Goal: Information Seeking & Learning: Learn about a topic

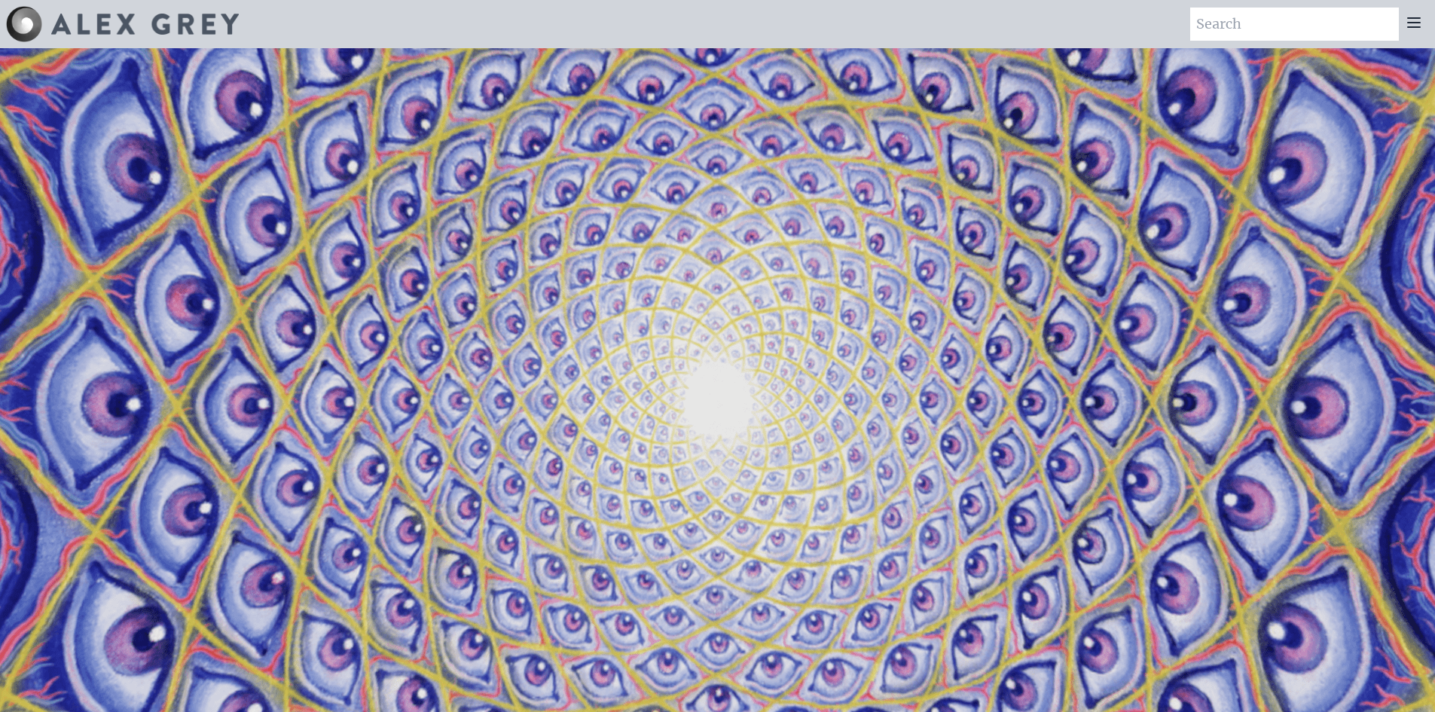
click at [1409, 23] on icon at bounding box center [1414, 22] width 12 height 9
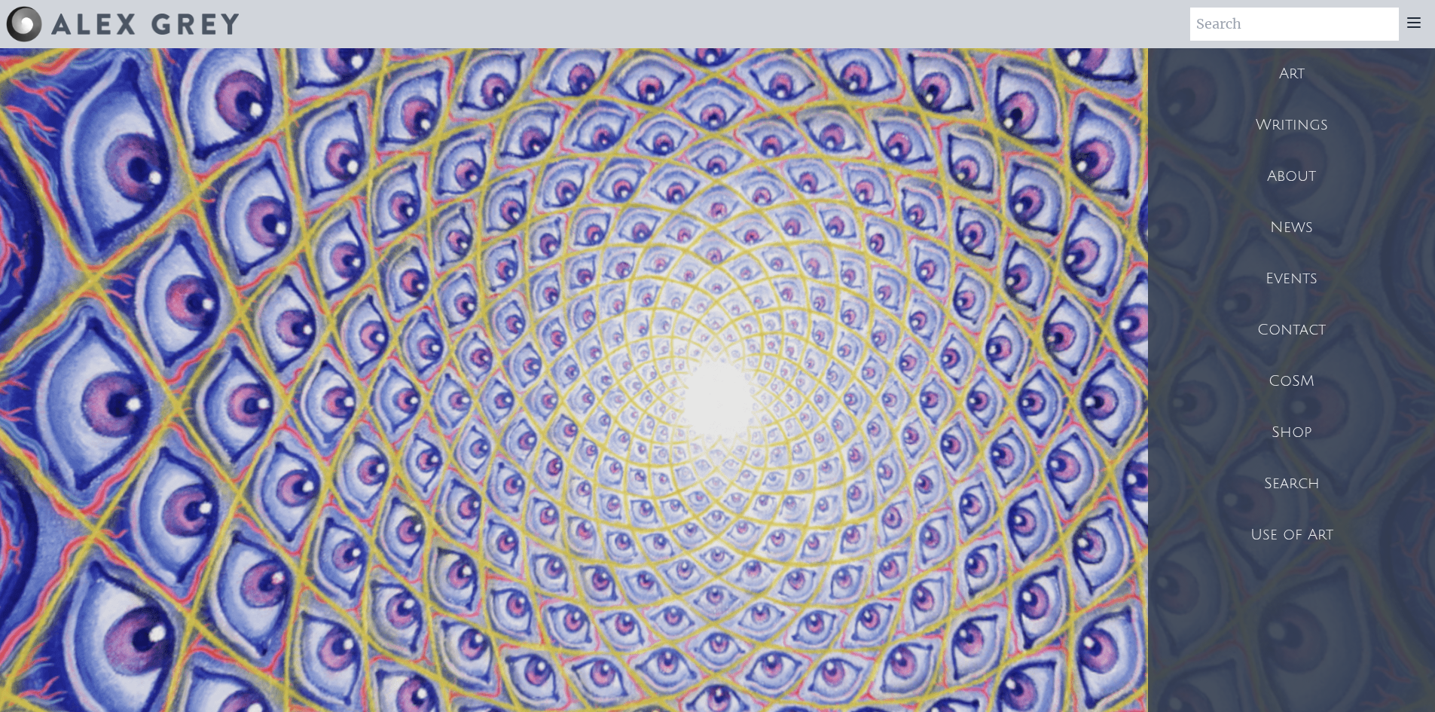
click at [1291, 423] on div "Shop" at bounding box center [1291, 432] width 287 height 51
click at [1286, 177] on div "About" at bounding box center [1291, 176] width 287 height 51
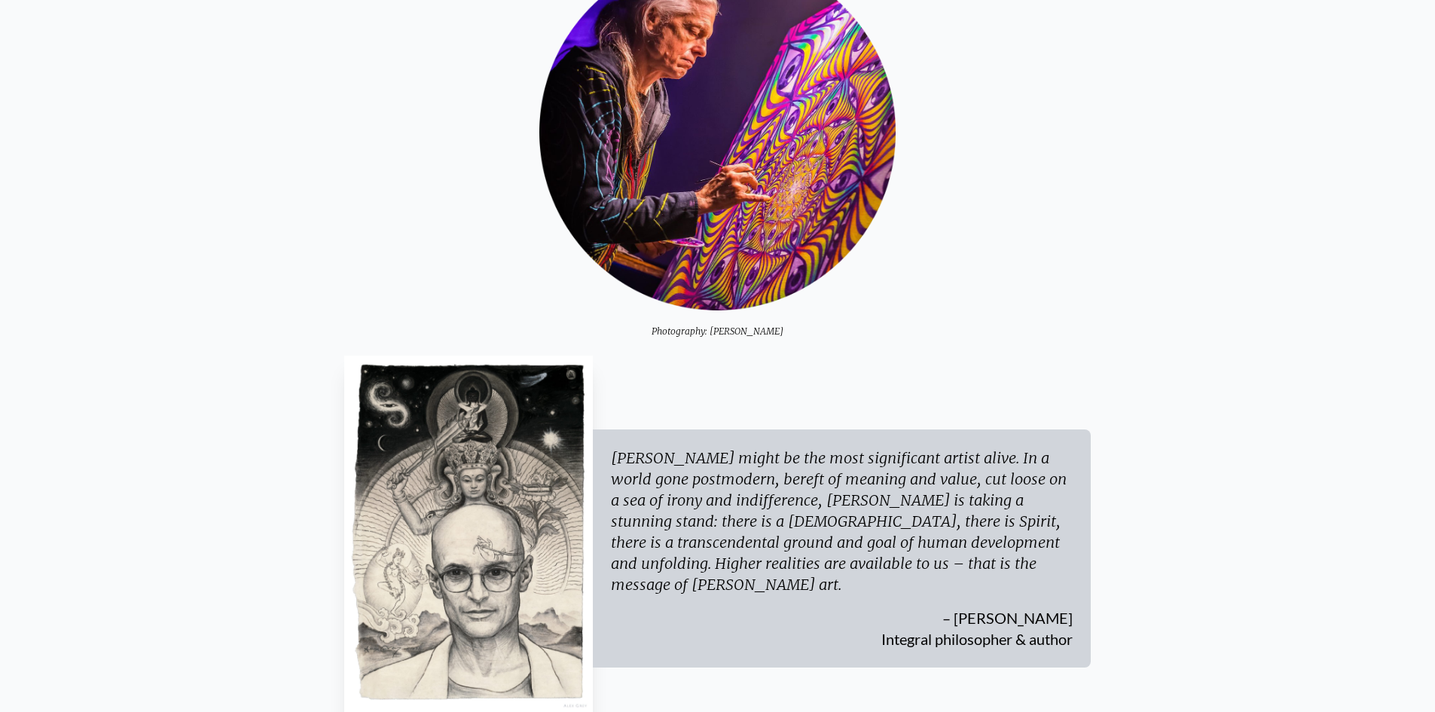
drag, startPoint x: 186, startPoint y: 261, endPoint x: 206, endPoint y: 307, distance: 49.2
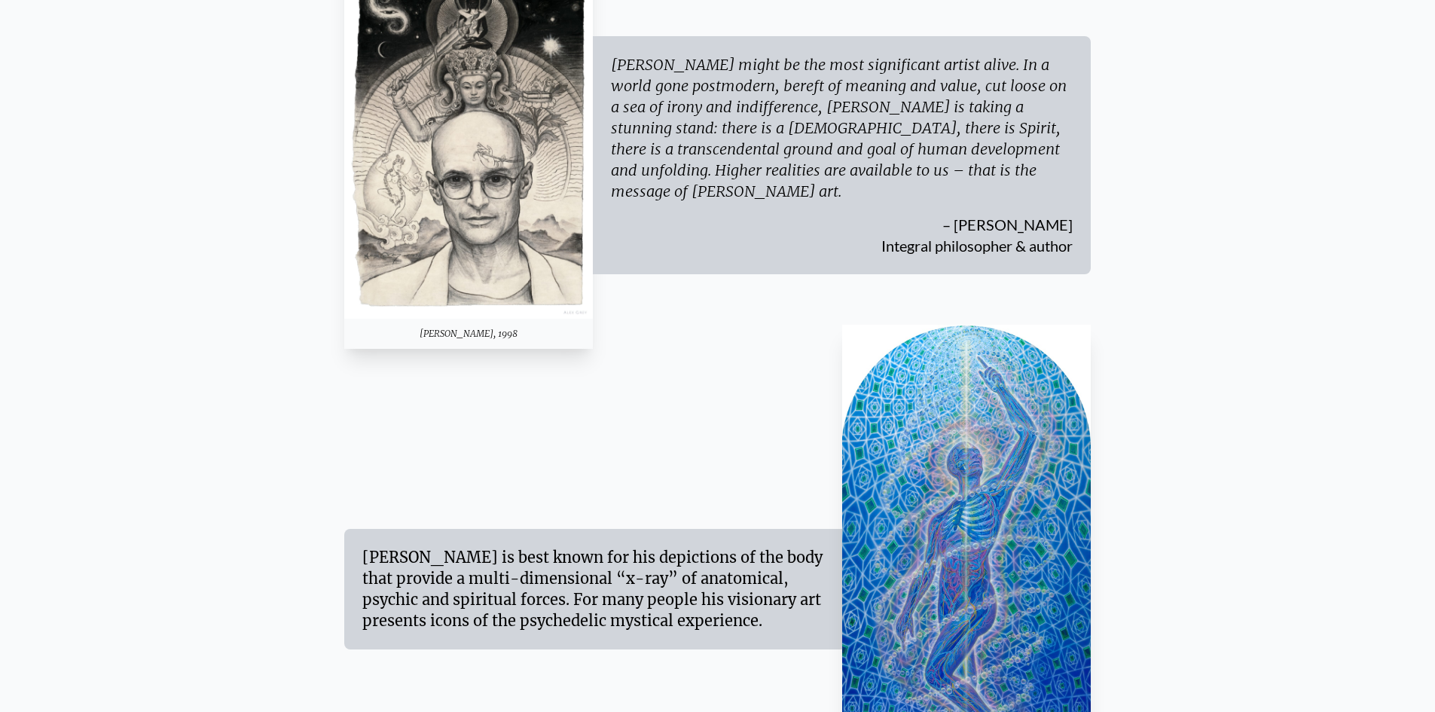
drag, startPoint x: 235, startPoint y: 288, endPoint x: 230, endPoint y: 329, distance: 41.0
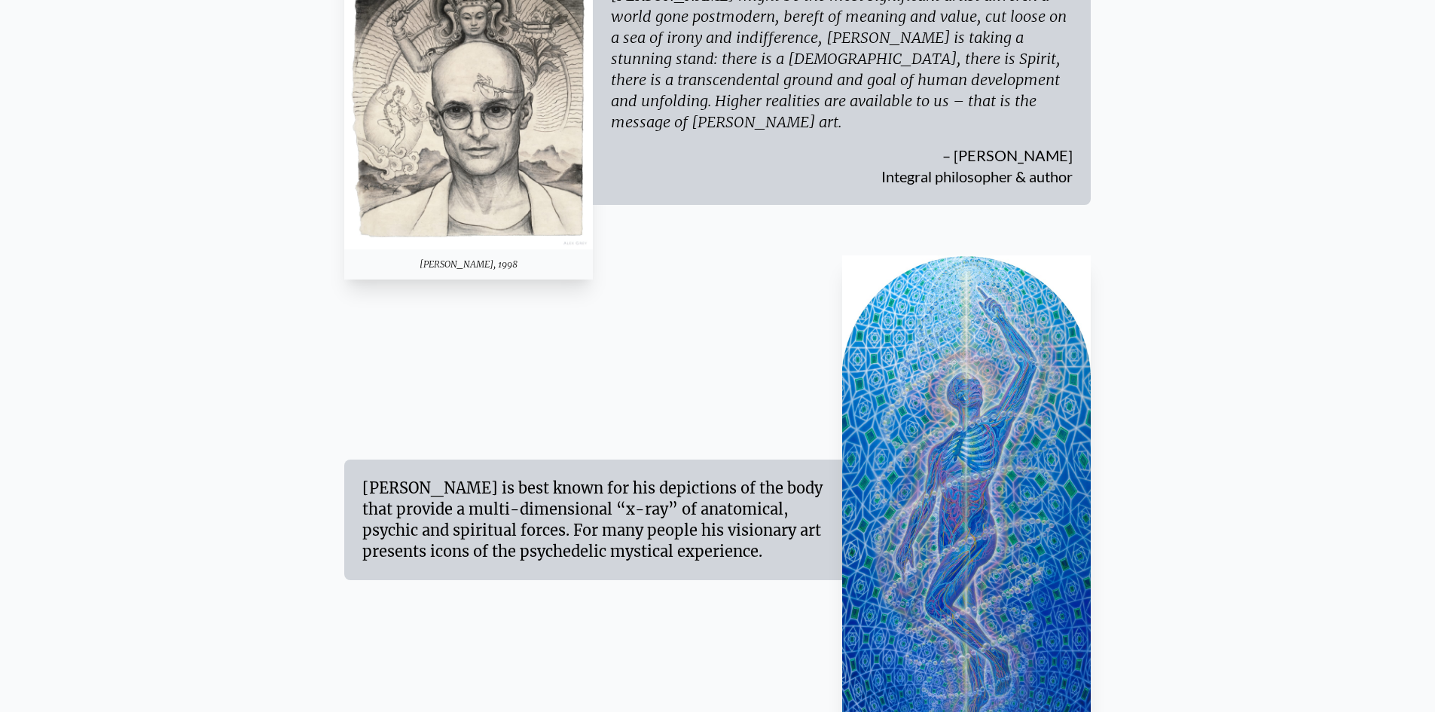
drag, startPoint x: 230, startPoint y: 329, endPoint x: 230, endPoint y: 349, distance: 20.3
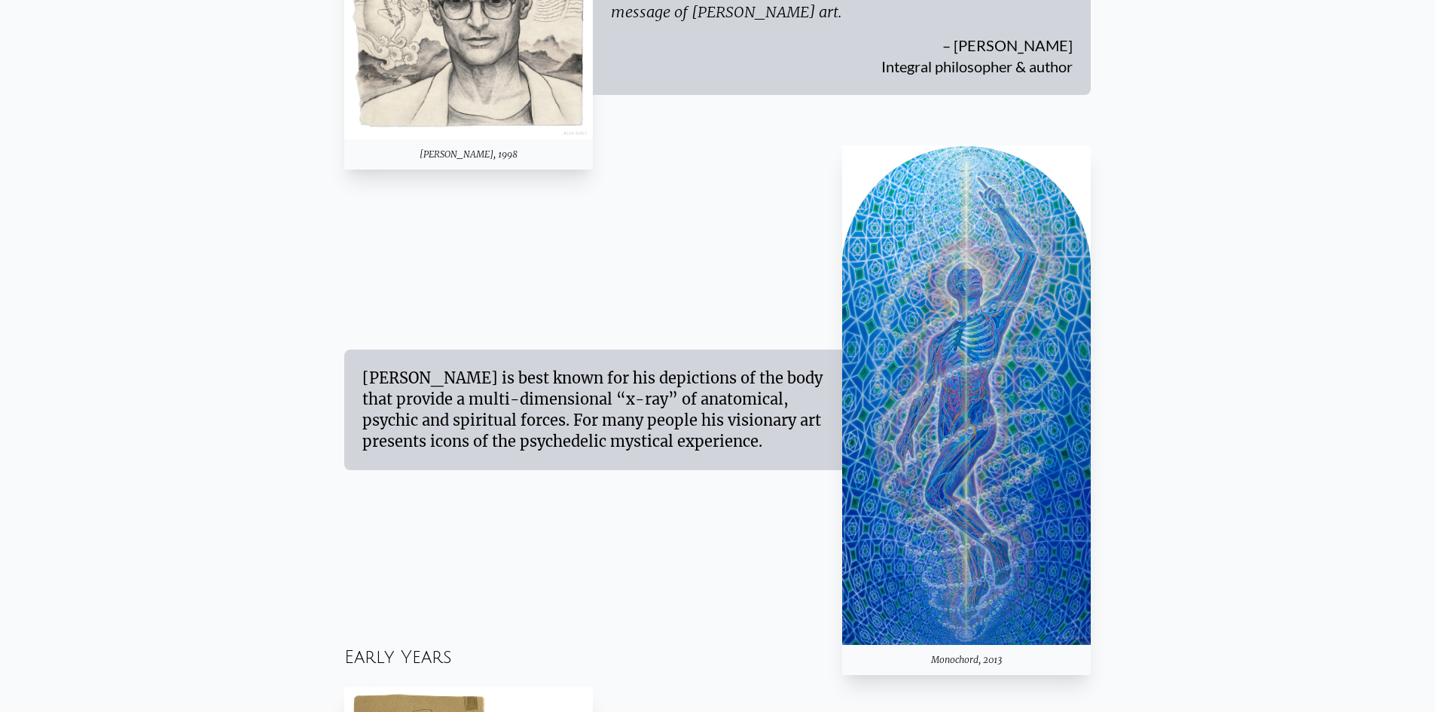
drag, startPoint x: 263, startPoint y: 228, endPoint x: 263, endPoint y: 283, distance: 55.0
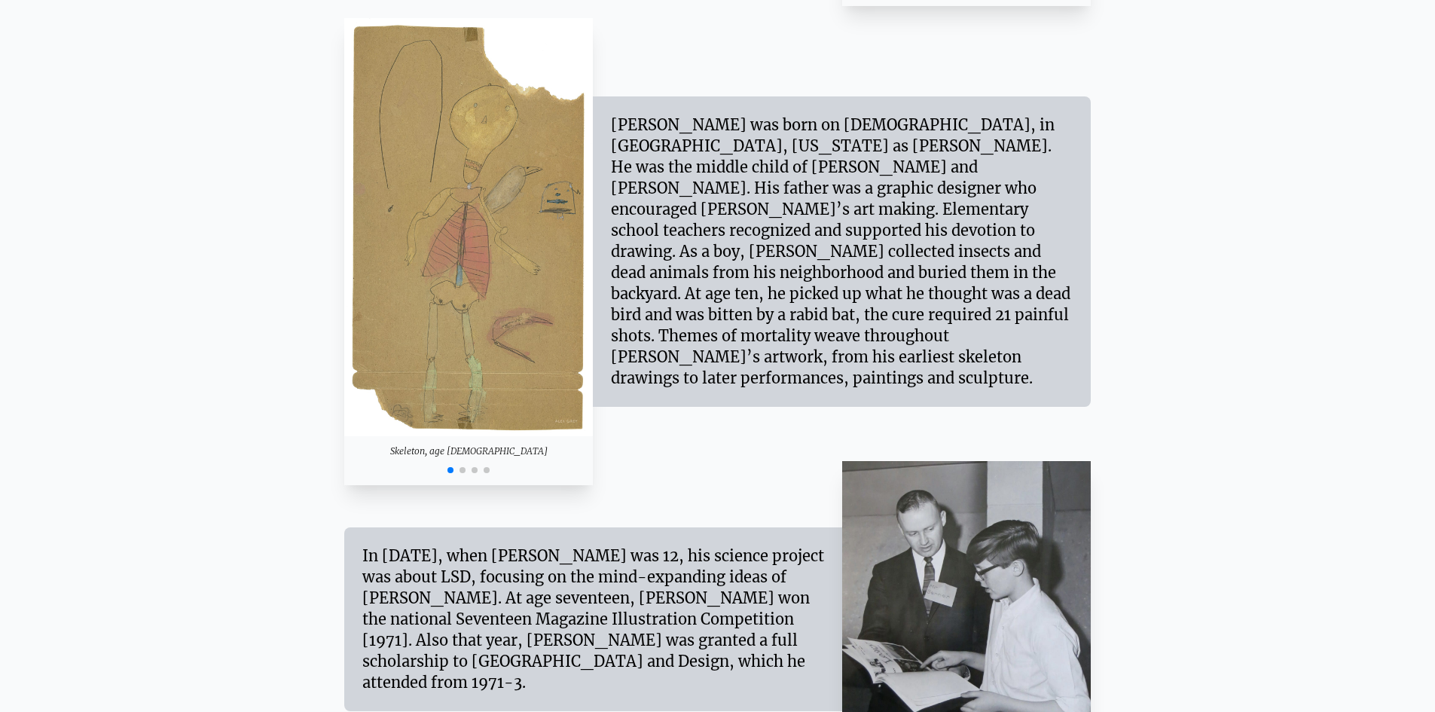
scroll to position [1582, 0]
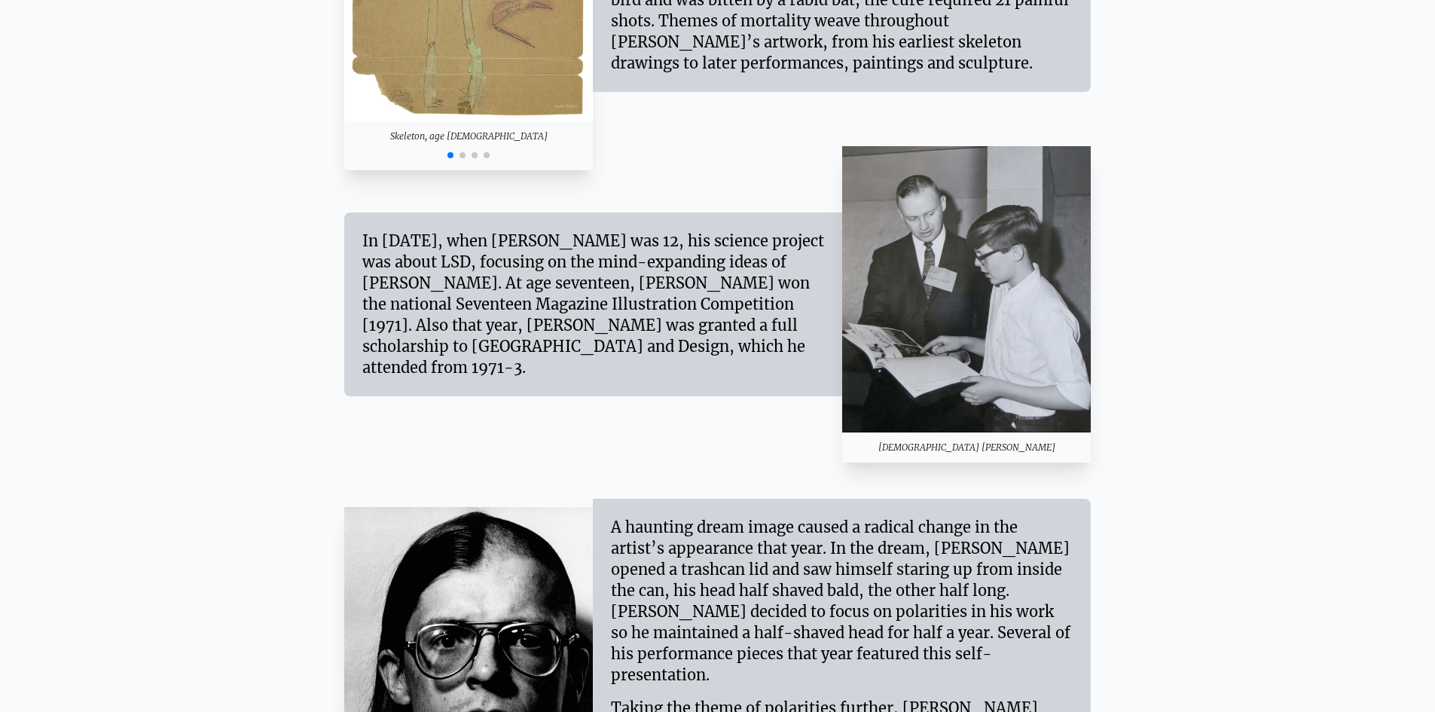
drag, startPoint x: 212, startPoint y: 239, endPoint x: 191, endPoint y: 330, distance: 92.6
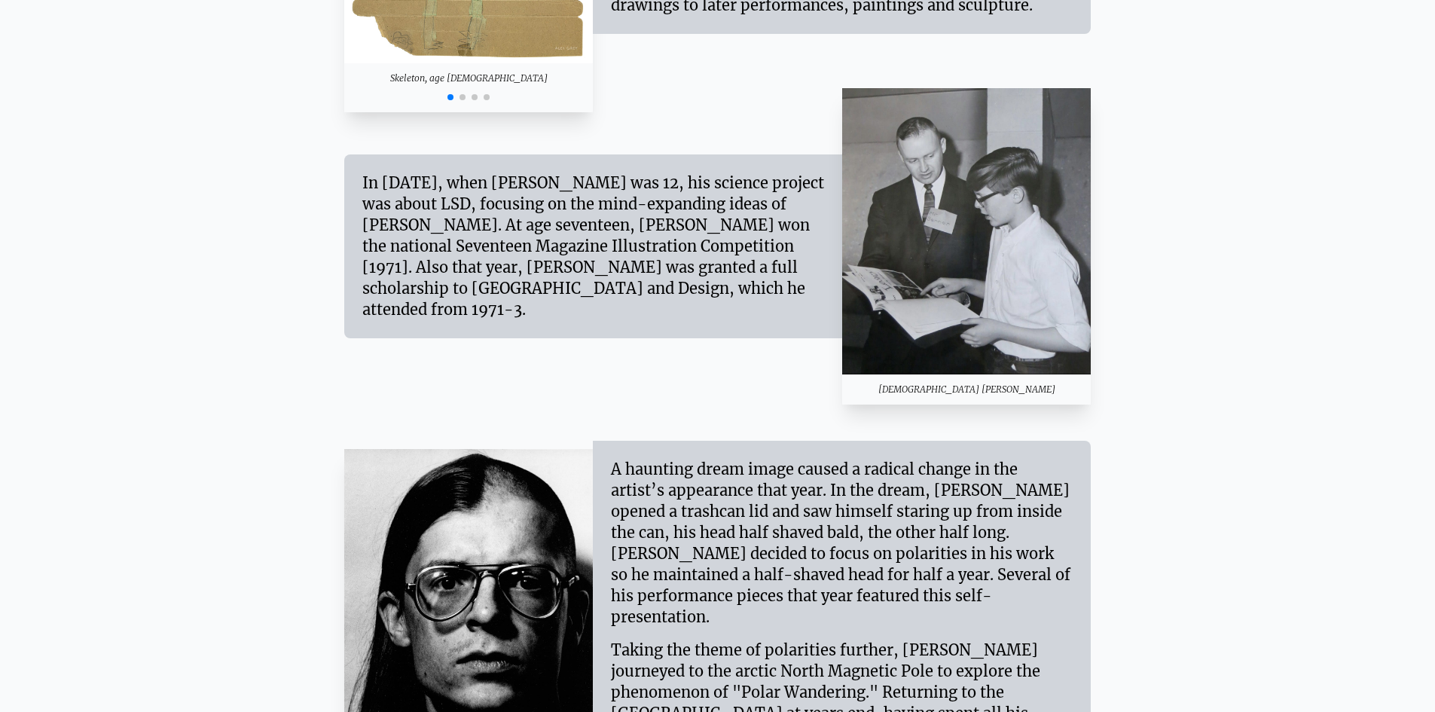
drag, startPoint x: 211, startPoint y: 270, endPoint x: 219, endPoint y: 246, distance: 24.8
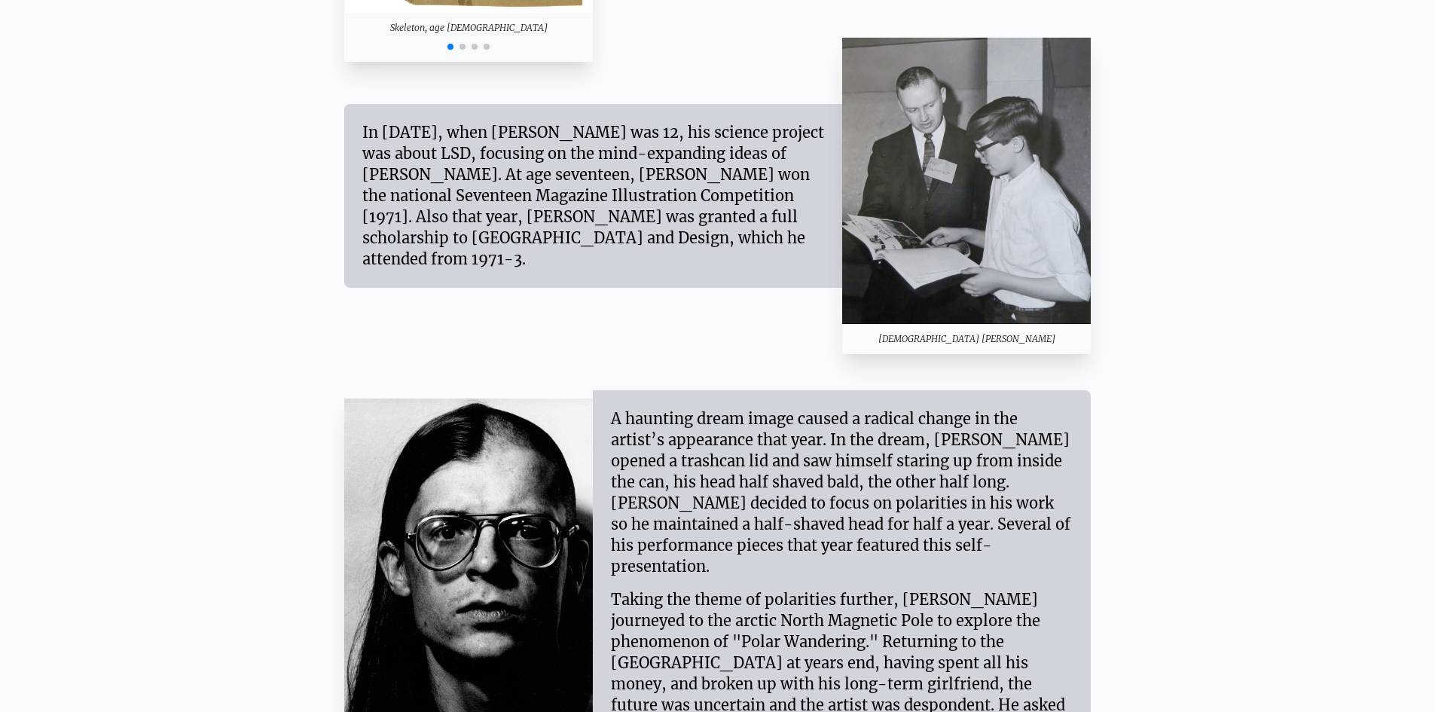
drag, startPoint x: 229, startPoint y: 195, endPoint x: 239, endPoint y: 222, distance: 29.1
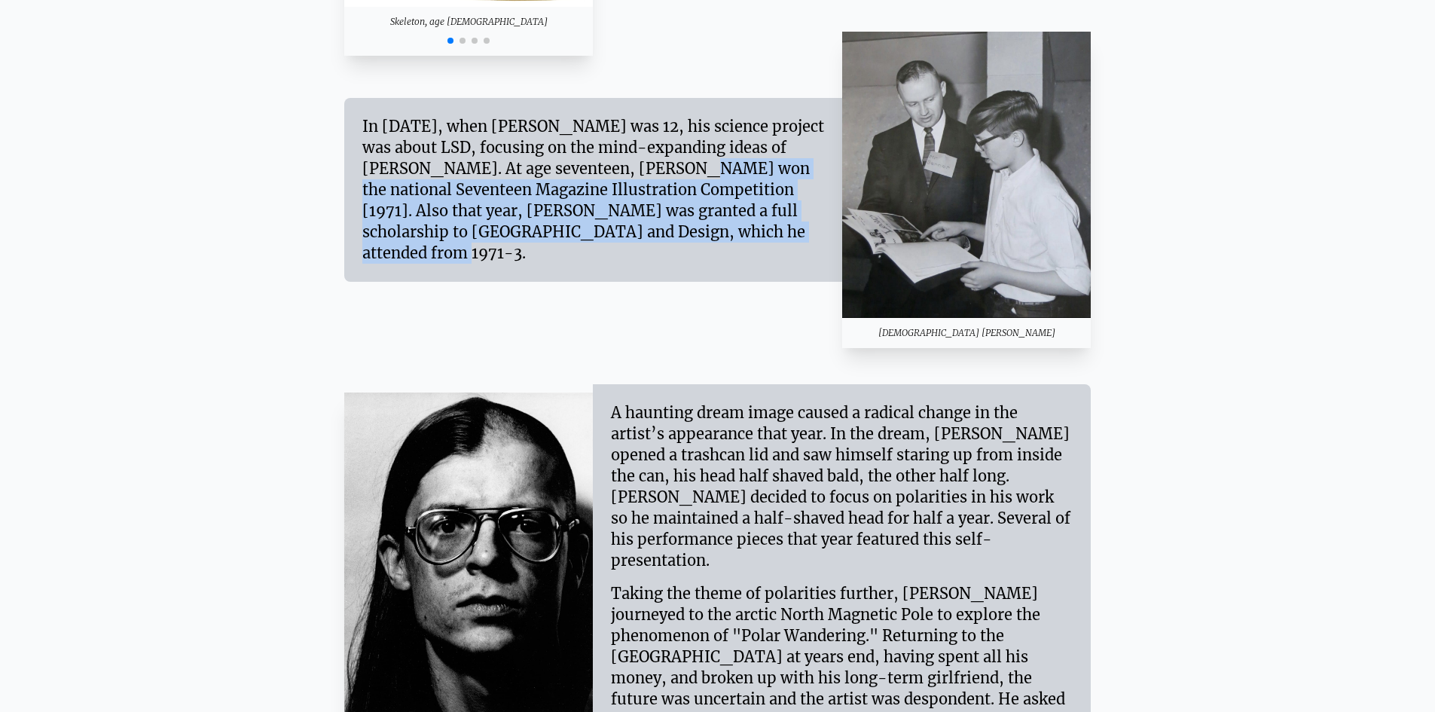
drag, startPoint x: 494, startPoint y: 177, endPoint x: 651, endPoint y: 242, distance: 170.2
click at [651, 242] on div "In [DATE], when [PERSON_NAME] was 12, his science project was about LSD, focusi…" at bounding box center [593, 190] width 462 height 148
drag, startPoint x: 667, startPoint y: 243, endPoint x: 476, endPoint y: 202, distance: 195.0
click at [476, 202] on div "In [DATE], when [PERSON_NAME] was 12, his science project was about LSD, focusi…" at bounding box center [593, 190] width 462 height 148
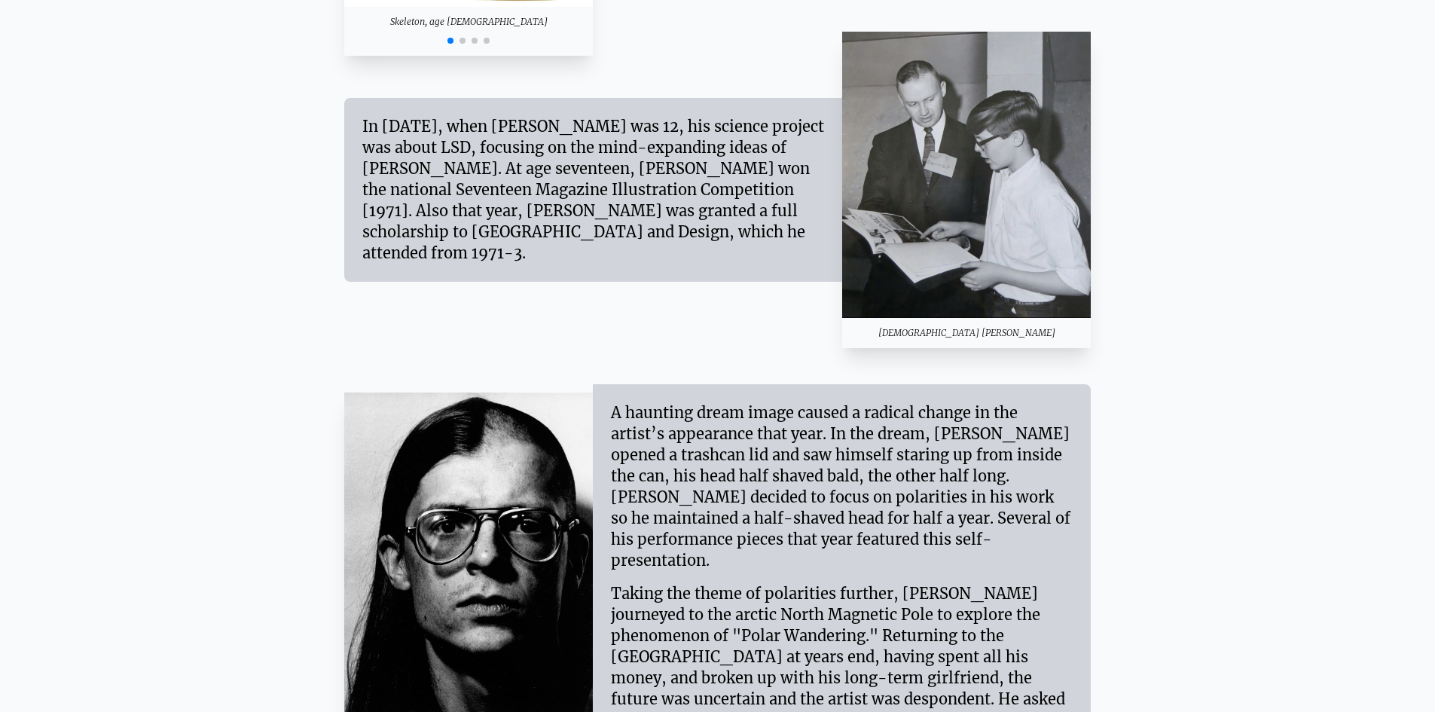
click at [455, 197] on div "In [DATE], when [PERSON_NAME] was 12, his science project was about LSD, focusi…" at bounding box center [593, 190] width 462 height 148
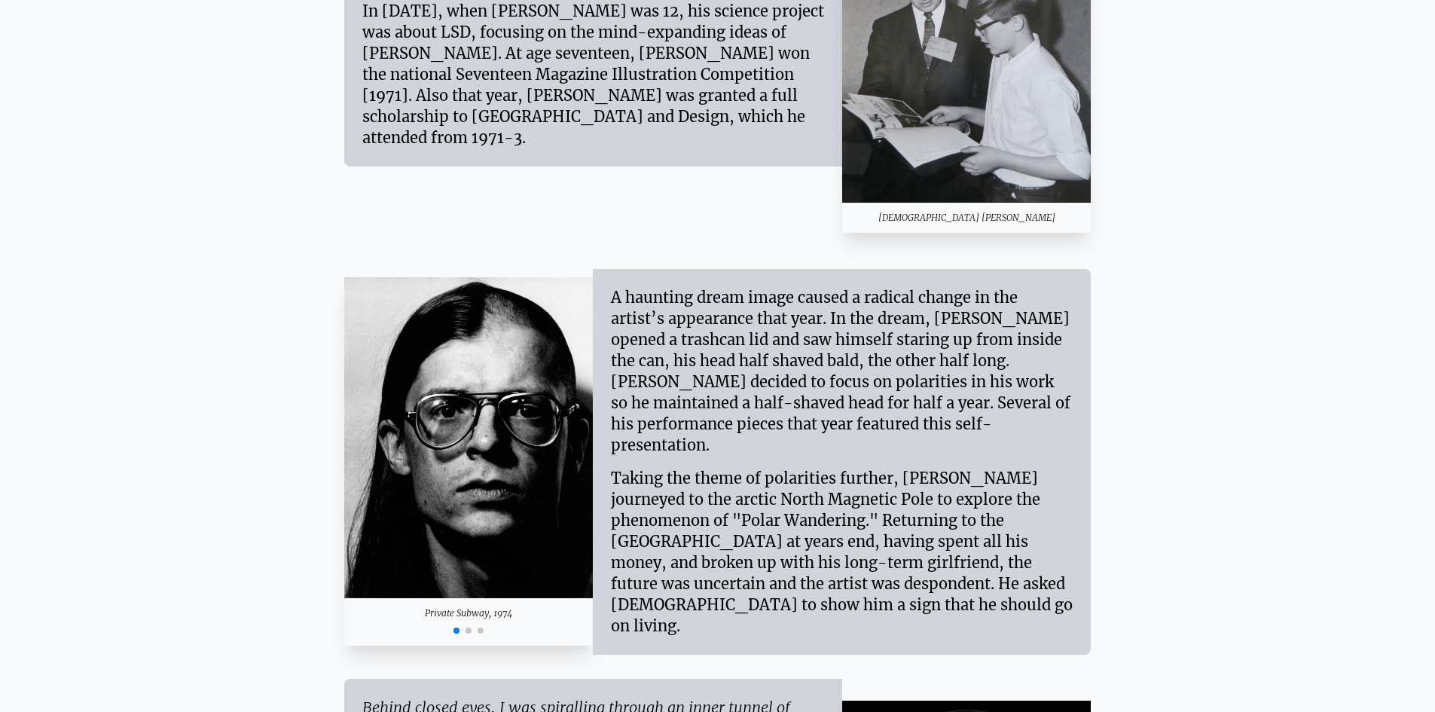
drag, startPoint x: 201, startPoint y: 161, endPoint x: 214, endPoint y: 180, distance: 22.8
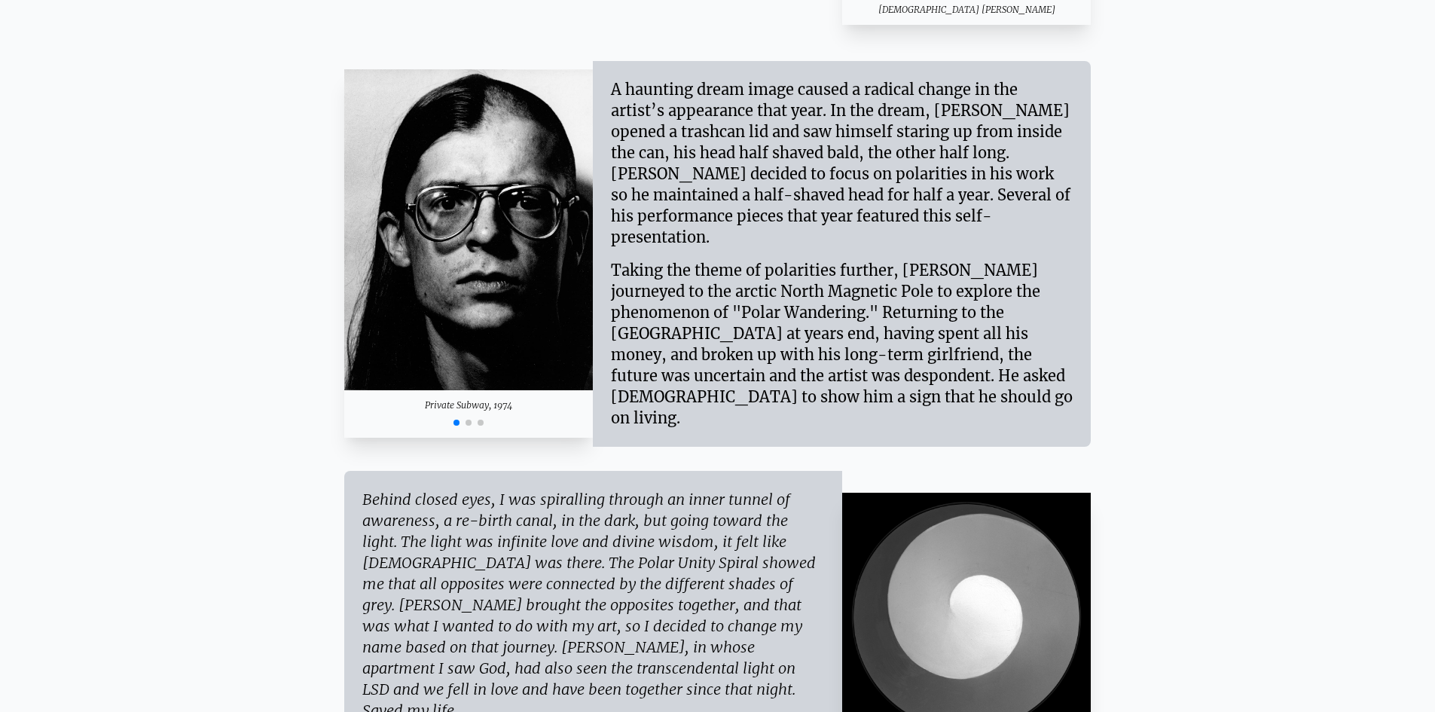
scroll to position [2180, 0]
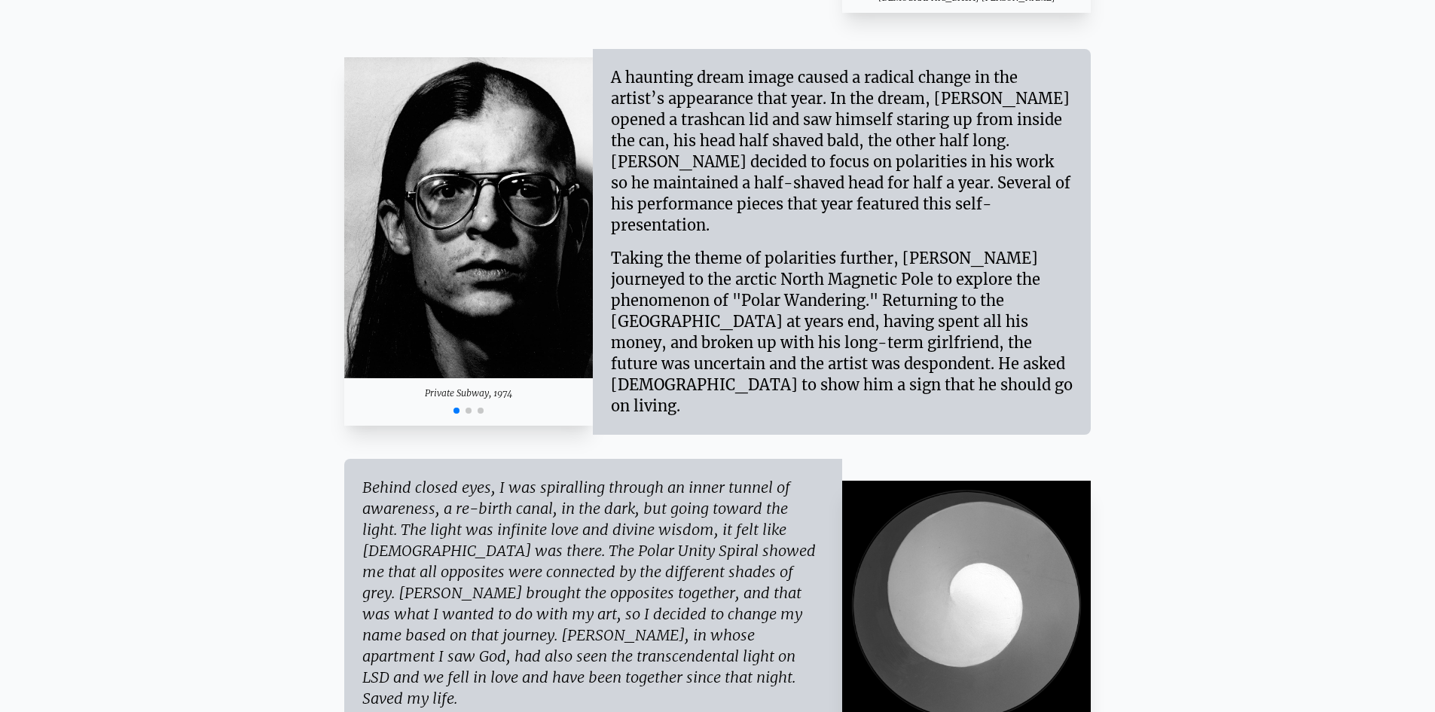
drag, startPoint x: 215, startPoint y: 176, endPoint x: 223, endPoint y: 206, distance: 31.2
drag, startPoint x: 649, startPoint y: 107, endPoint x: 915, endPoint y: 218, distance: 288.3
click at [915, 218] on div "A haunting dream image caused a radical change in the artist’s appearance that …" at bounding box center [842, 151] width 462 height 169
click at [910, 221] on div "A haunting dream image caused a radical change in the artist’s appearance that …" at bounding box center [842, 151] width 462 height 169
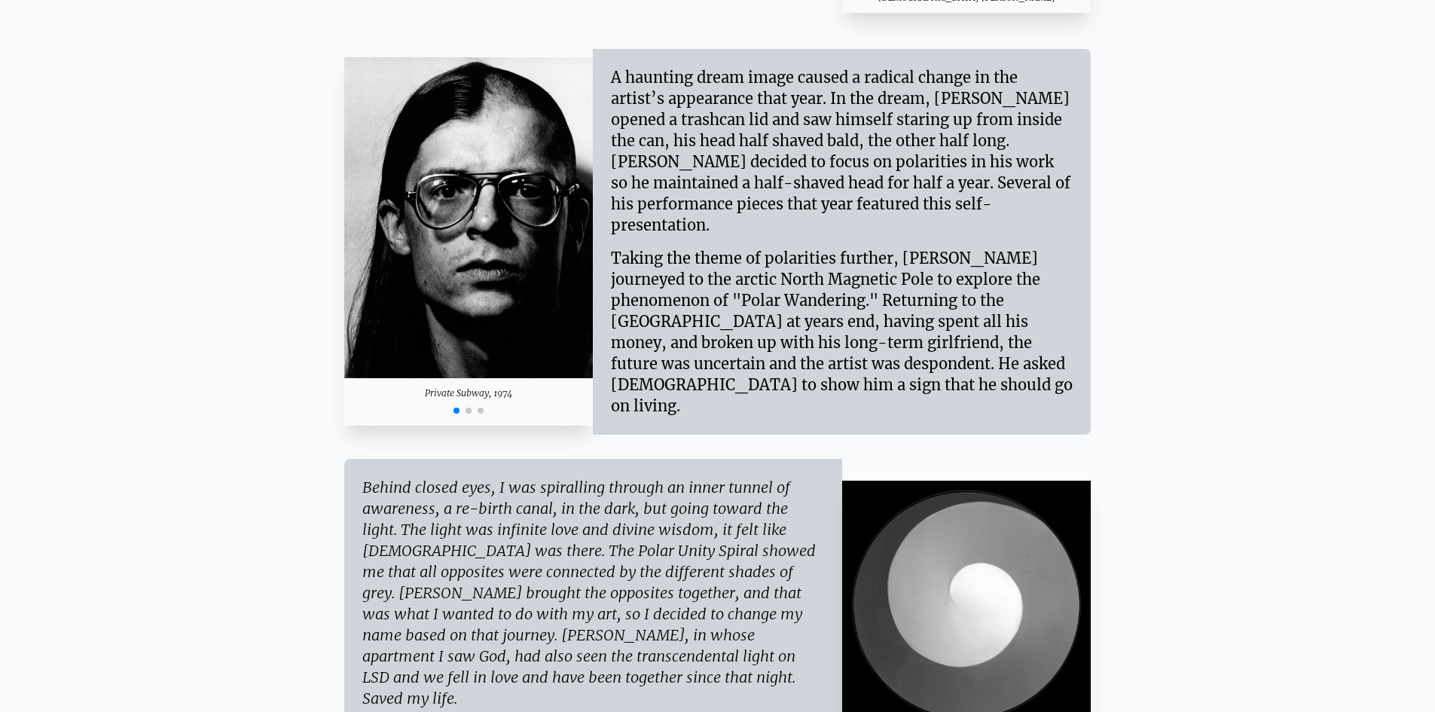
click at [910, 221] on div "A haunting dream image caused a radical change in the artist’s appearance that …" at bounding box center [842, 151] width 462 height 169
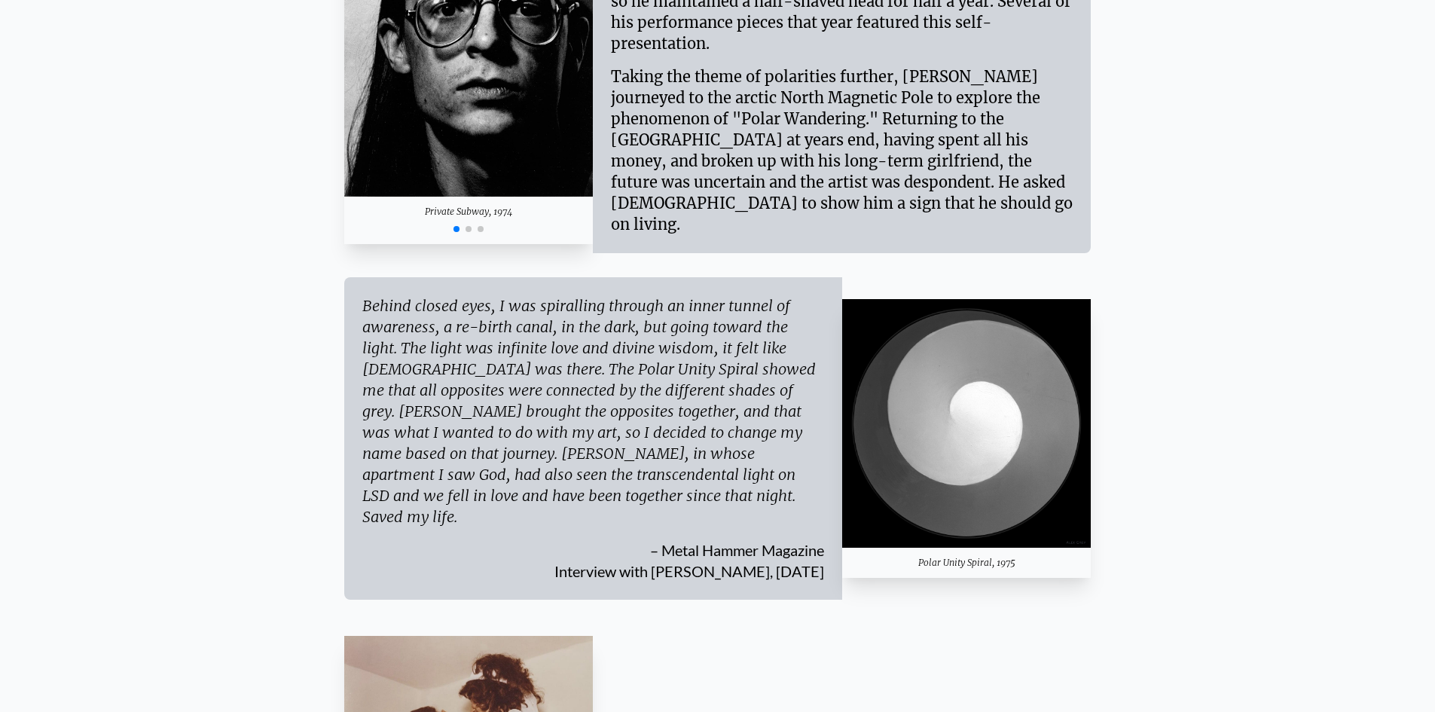
drag, startPoint x: 162, startPoint y: 111, endPoint x: 184, endPoint y: 156, distance: 50.2
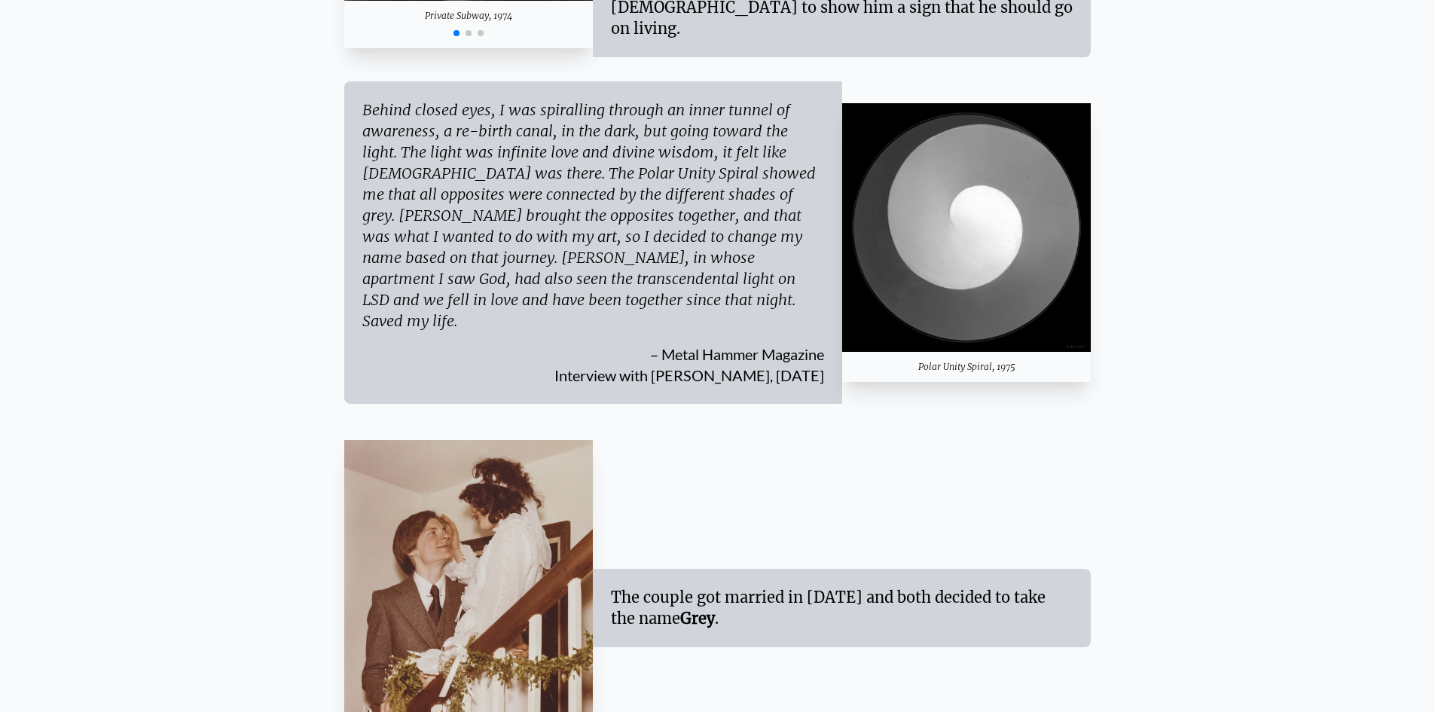
scroll to position [2670, 0]
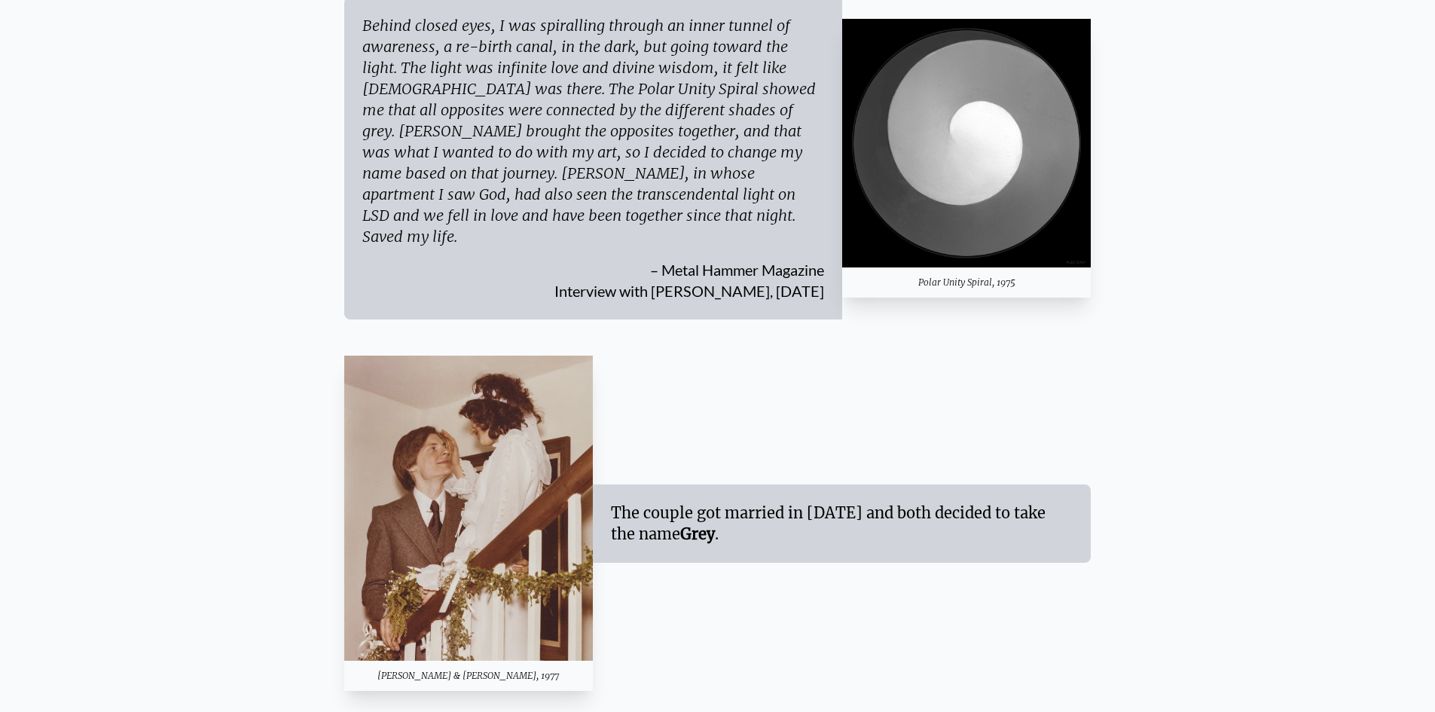
drag, startPoint x: 210, startPoint y: 152, endPoint x: 232, endPoint y: 131, distance: 30.4
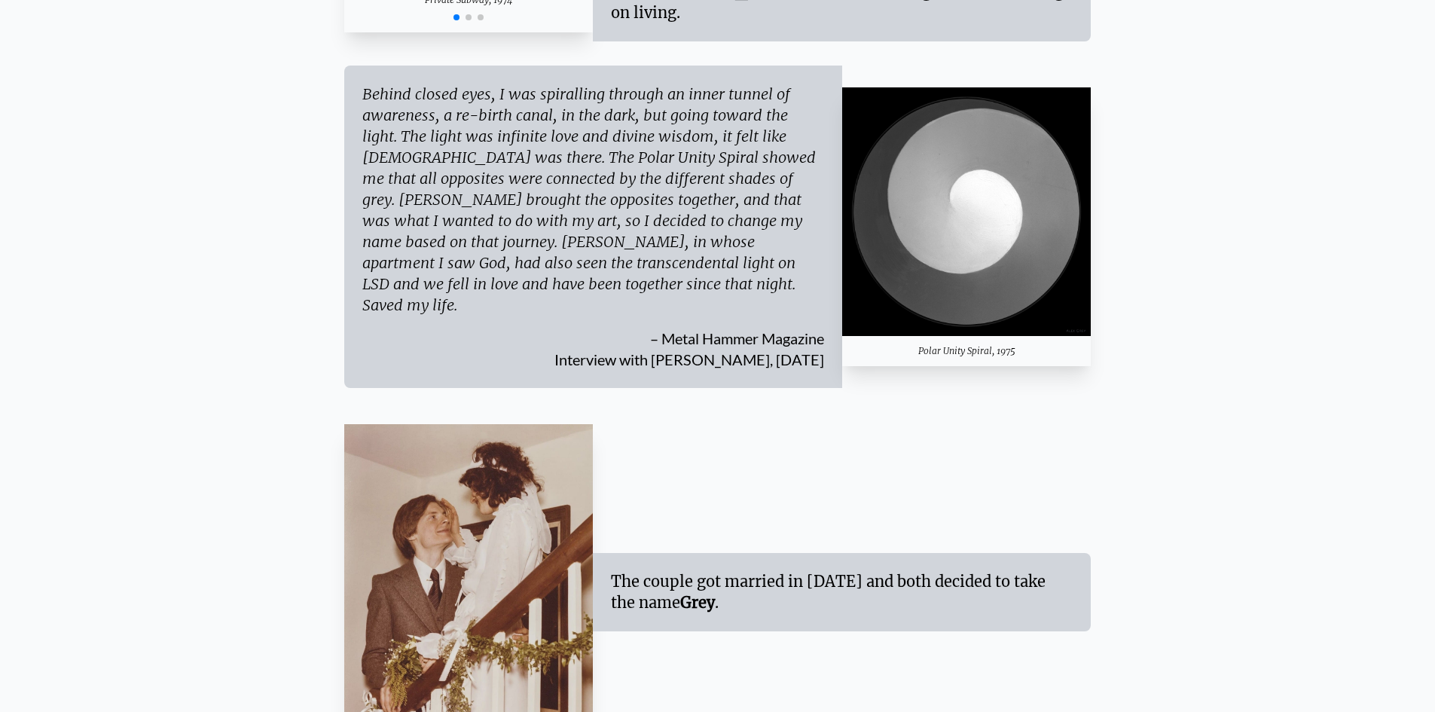
scroll to position [2578, 0]
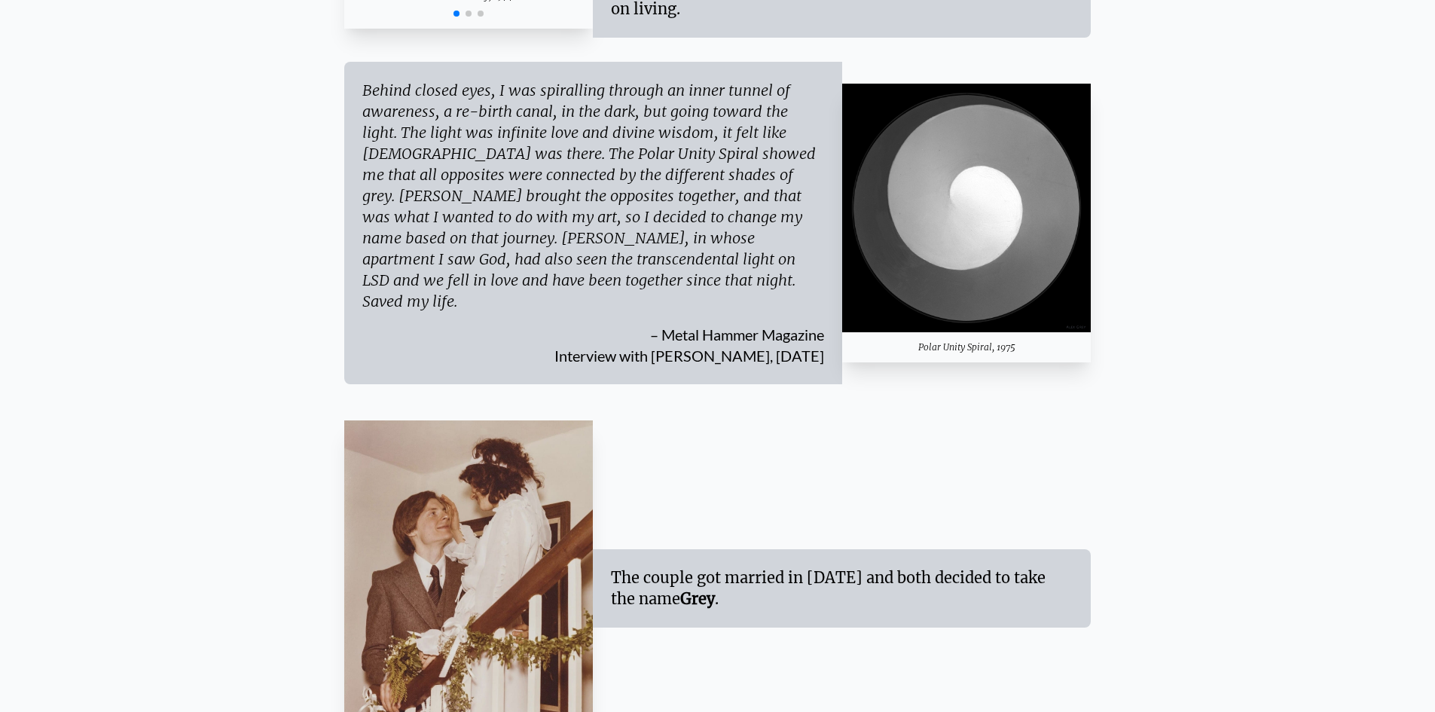
drag, startPoint x: 248, startPoint y: 166, endPoint x: 238, endPoint y: 189, distance: 25.3
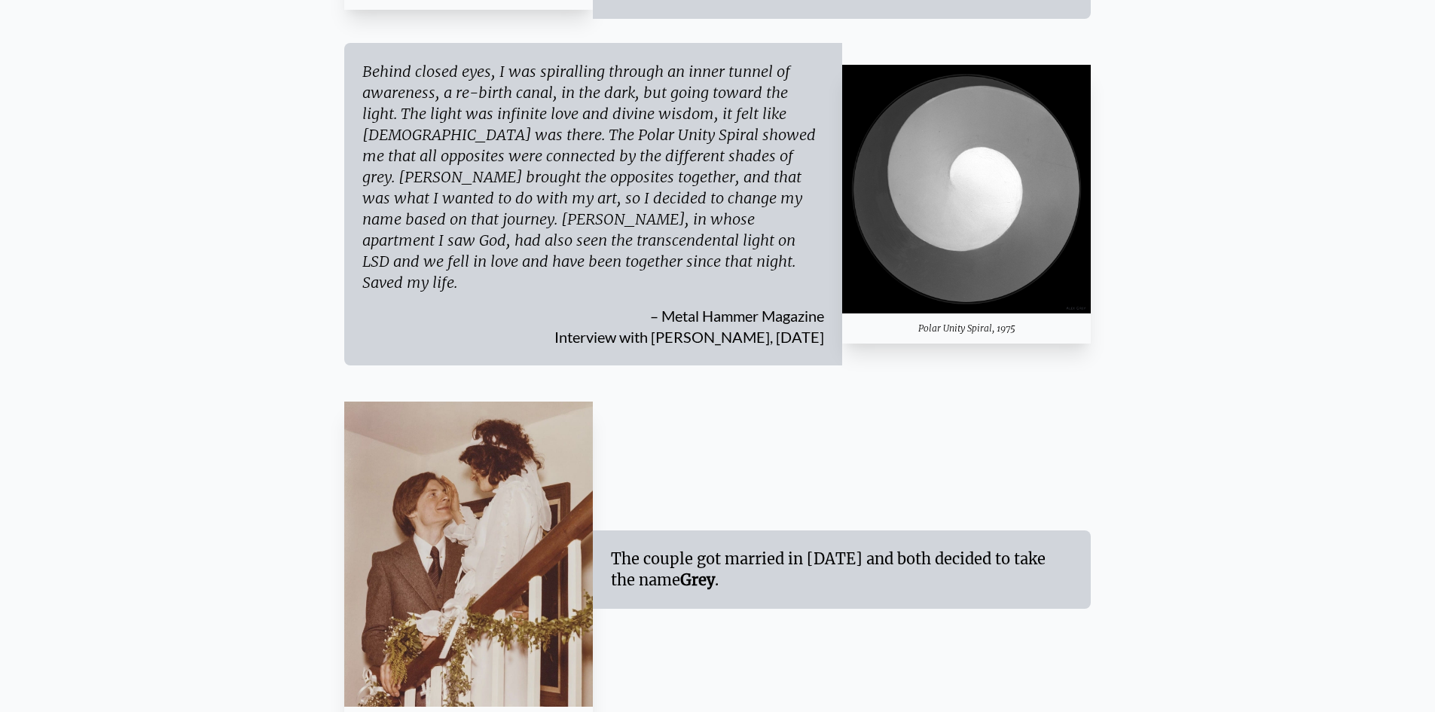
drag, startPoint x: 236, startPoint y: 189, endPoint x: 235, endPoint y: 204, distance: 15.1
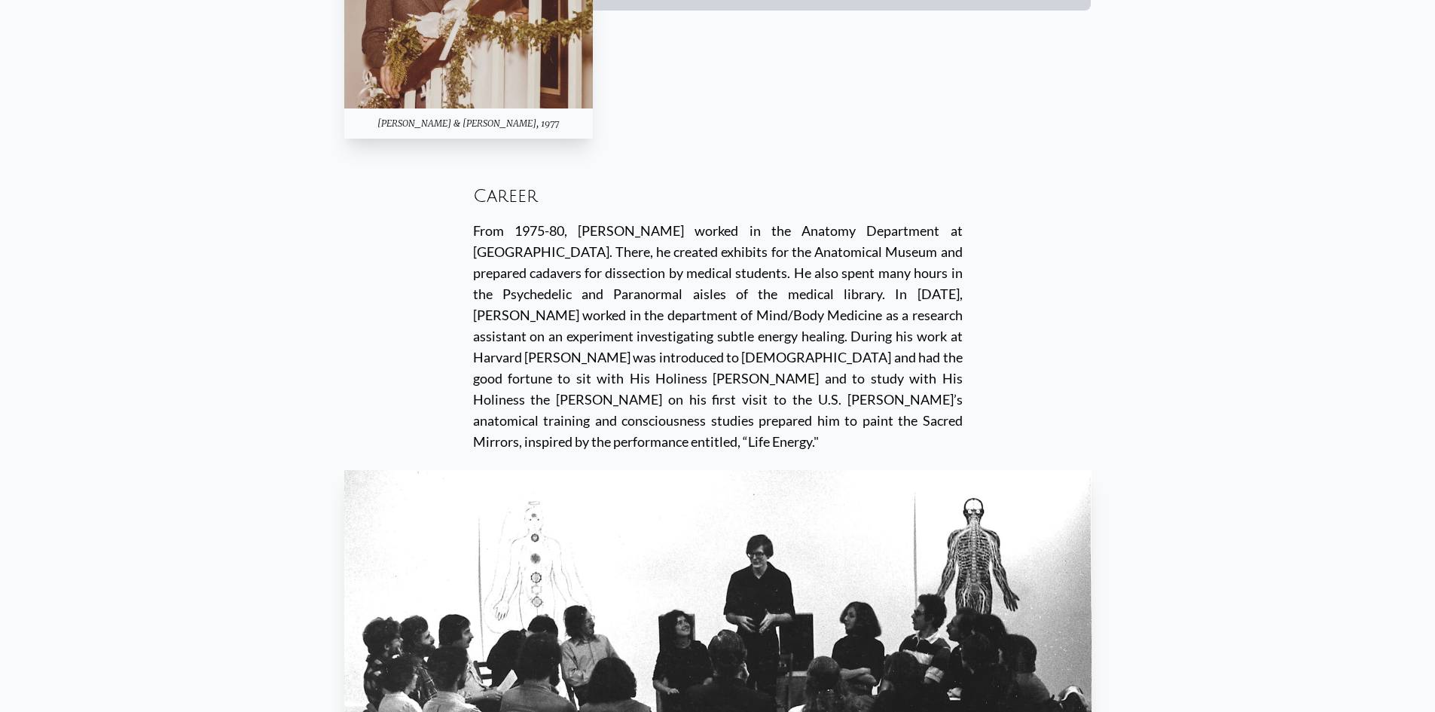
drag, startPoint x: 235, startPoint y: 182, endPoint x: 210, endPoint y: 301, distance: 120.8
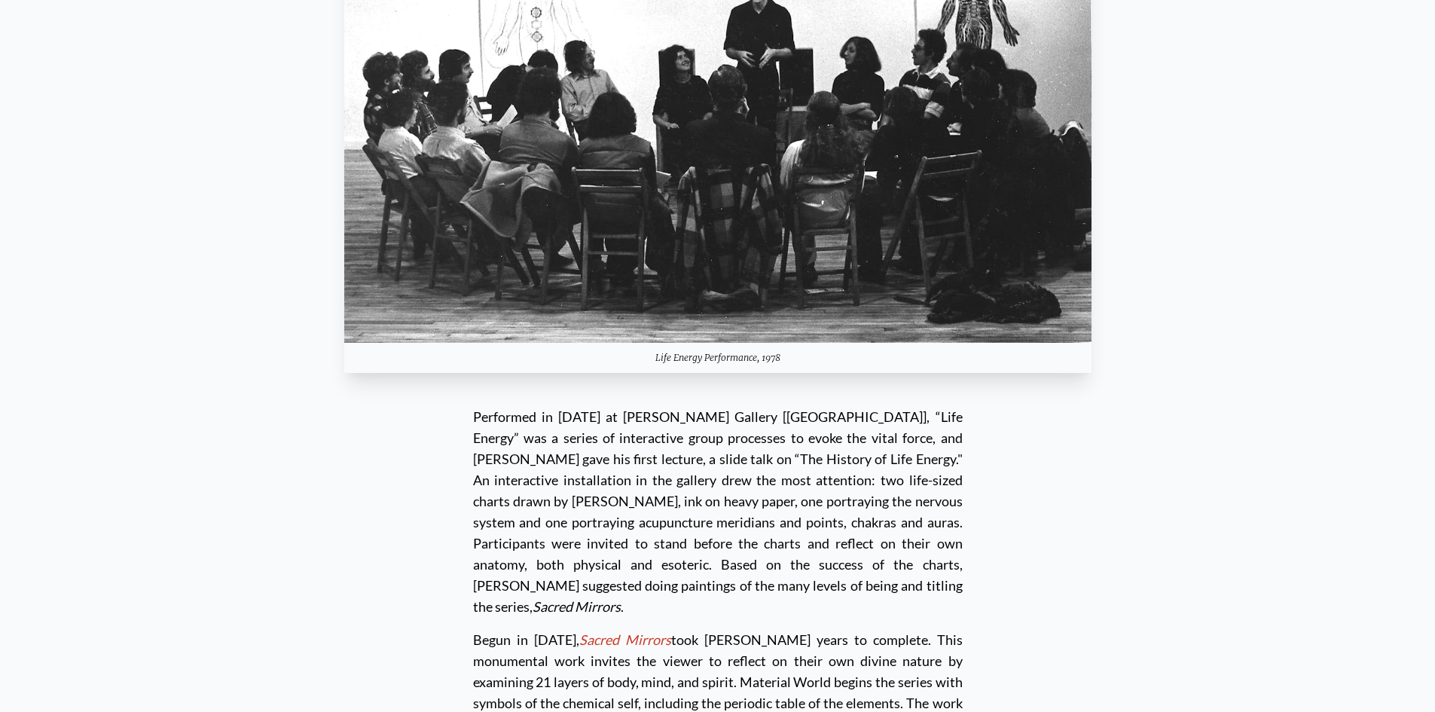
scroll to position [3834, 0]
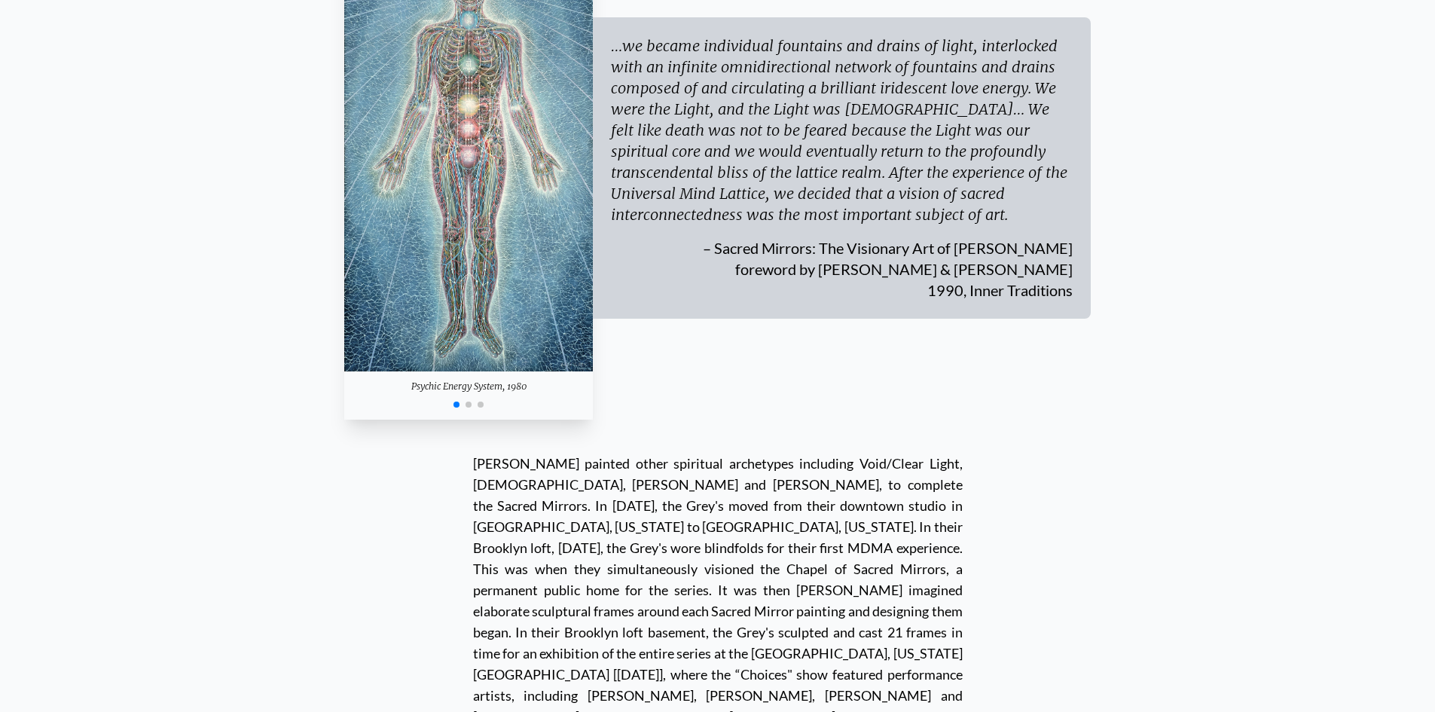
drag, startPoint x: 253, startPoint y: 415, endPoint x: 1350, endPoint y: -66, distance: 1197.9
